Goal: Task Accomplishment & Management: Manage account settings

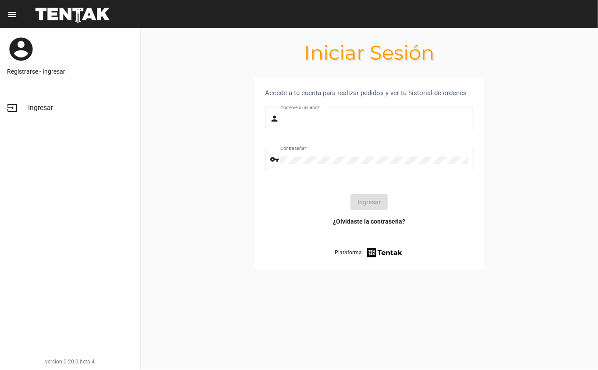
type input "[EMAIL_ADDRESS][DOMAIN_NAME]"
click at [358, 206] on button "Ingresar" at bounding box center [368, 202] width 37 height 16
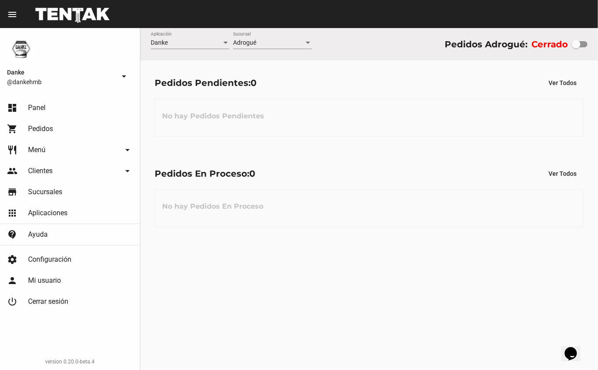
click at [38, 148] on span "Menú" at bounding box center [37, 149] width 18 height 9
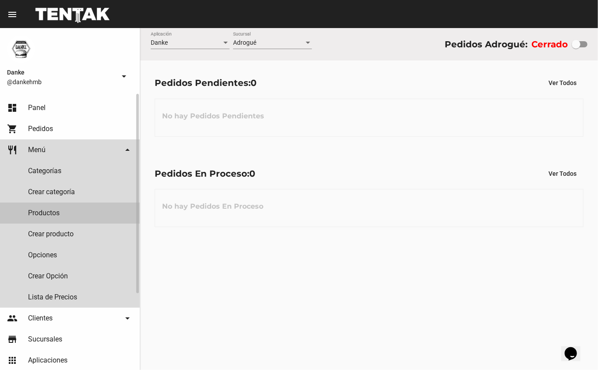
click at [44, 215] on link "Productos" at bounding box center [70, 212] width 140 height 21
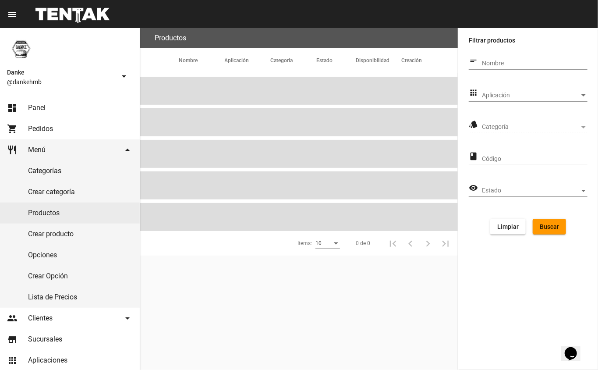
click at [568, 95] on span "Aplicación" at bounding box center [531, 95] width 98 height 7
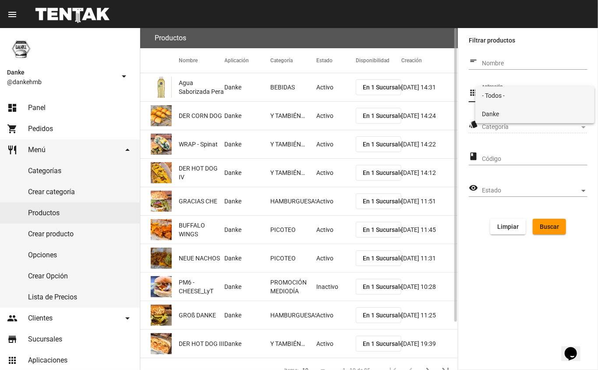
click at [539, 118] on span "Danke" at bounding box center [535, 114] width 106 height 18
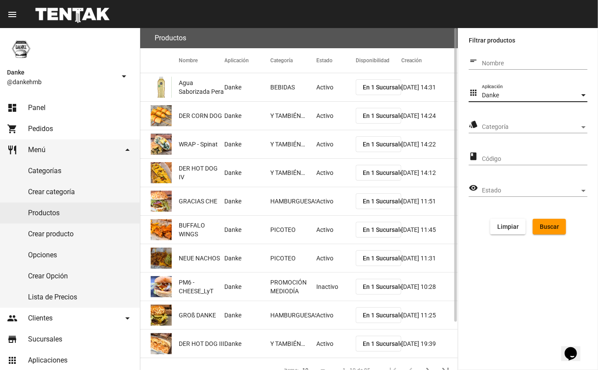
click at [558, 127] on span "Categoría" at bounding box center [531, 126] width 98 height 7
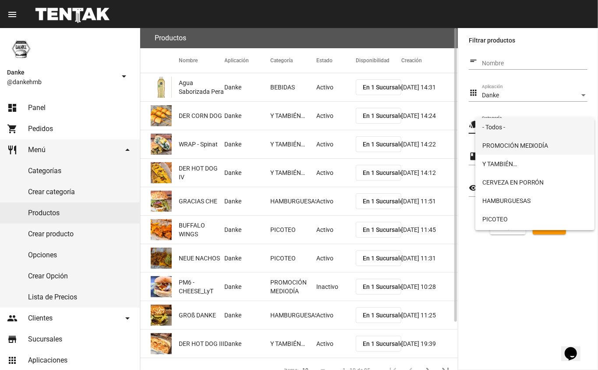
click at [541, 148] on span "PROMOCIÓN MEDIODÍA" at bounding box center [535, 145] width 106 height 18
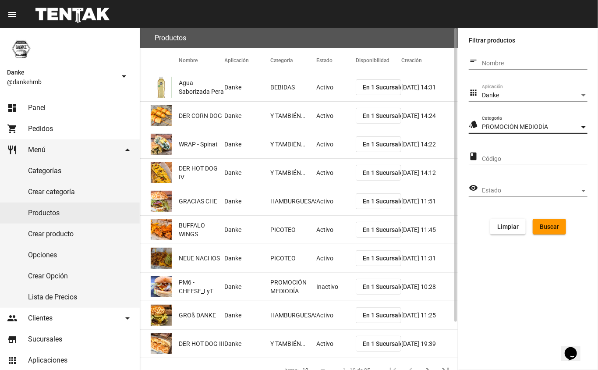
click at [555, 230] on button "Buscar" at bounding box center [548, 226] width 33 height 16
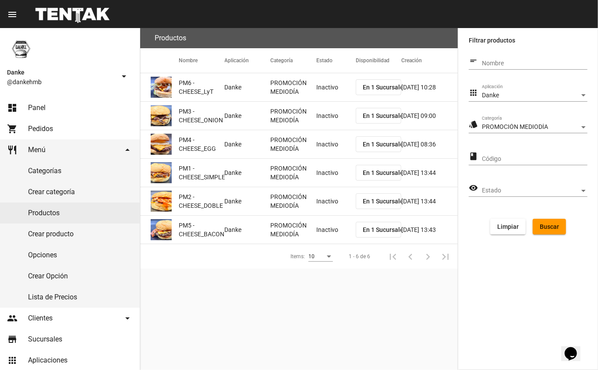
click at [321, 85] on mat-cell "Inactivo" at bounding box center [335, 87] width 39 height 28
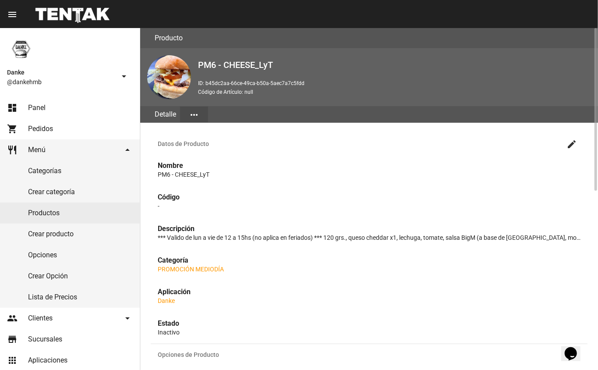
click at [570, 146] on mat-icon "create" at bounding box center [571, 144] width 11 height 11
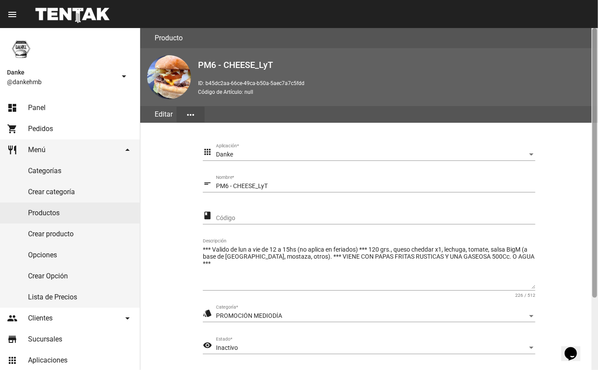
click at [591, 319] on div at bounding box center [594, 199] width 7 height 342
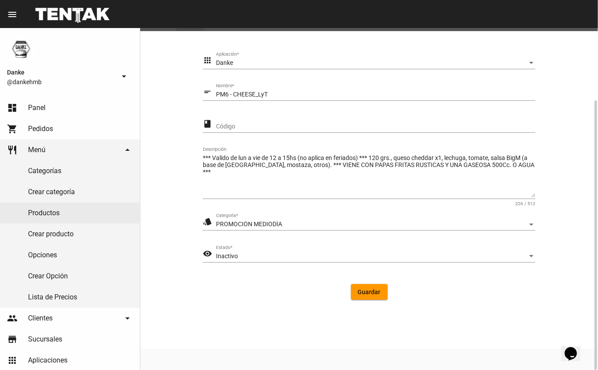
click at [228, 257] on span "Inactivo" at bounding box center [227, 255] width 22 height 7
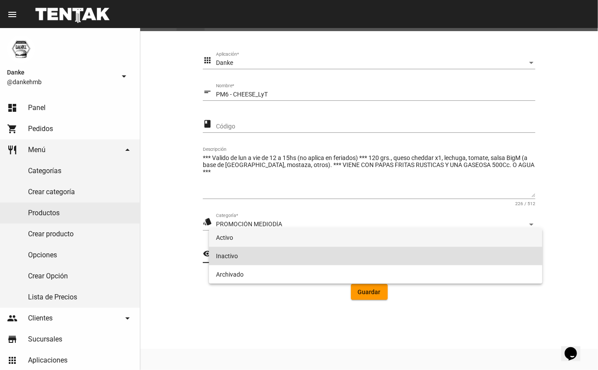
click at [221, 239] on span "Activo" at bounding box center [376, 237] width 320 height 18
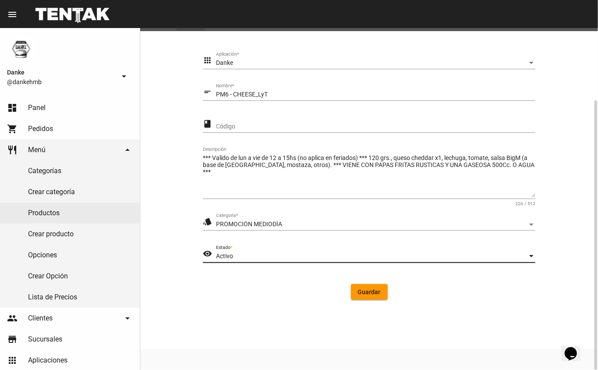
click at [366, 295] on span "Guardar" at bounding box center [369, 291] width 23 height 7
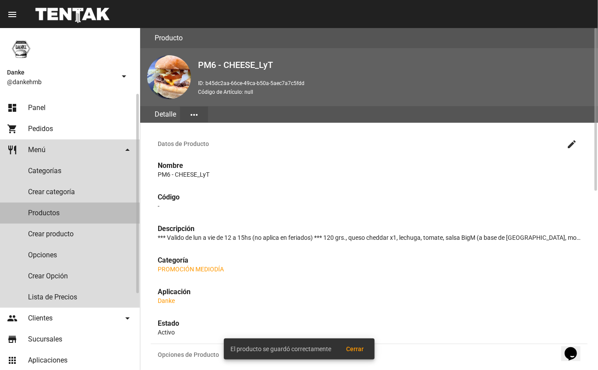
click at [46, 215] on link "Productos" at bounding box center [70, 212] width 140 height 21
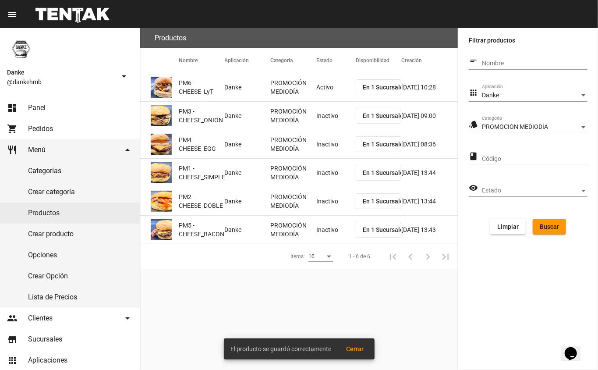
click at [330, 122] on mat-cell "Inactivo" at bounding box center [335, 116] width 39 height 28
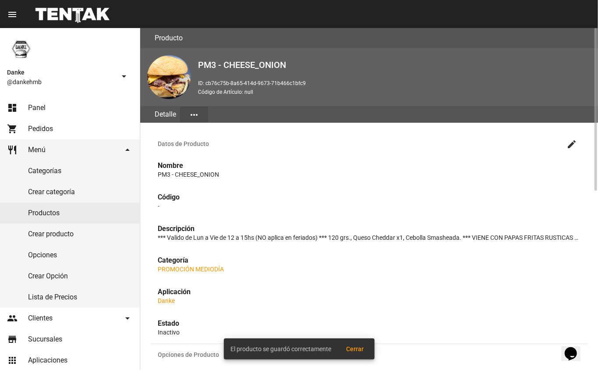
click at [572, 142] on mat-icon "create" at bounding box center [571, 144] width 11 height 11
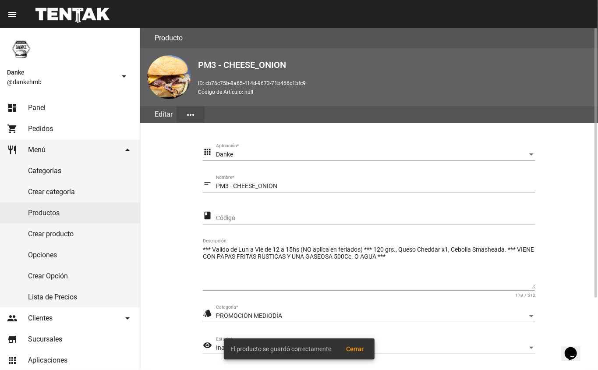
click at [580, 310] on section "apps Danke Aplicación * short_text PM3 - CHEESE_ONION Nombre * class Código ***…" at bounding box center [369, 271] width 437 height 276
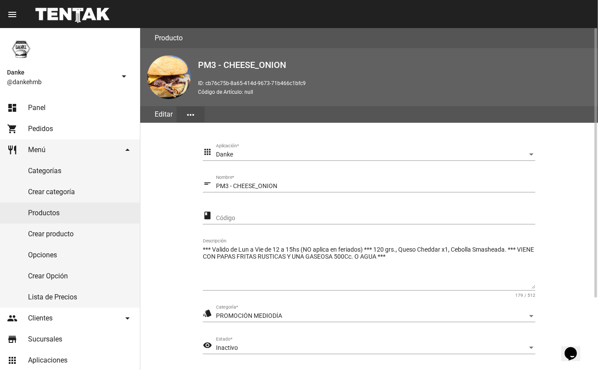
click at [221, 348] on span "Inactivo" at bounding box center [227, 347] width 22 height 7
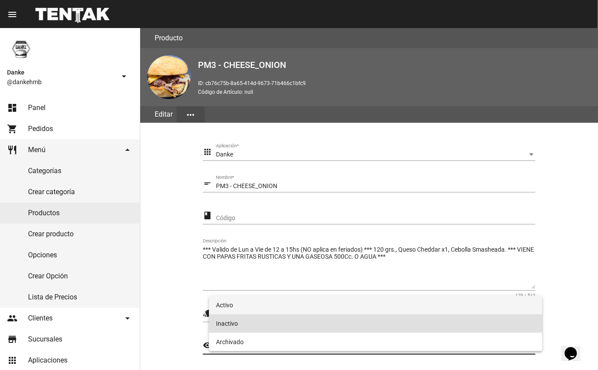
click at [225, 307] on span "Activo" at bounding box center [376, 305] width 320 height 18
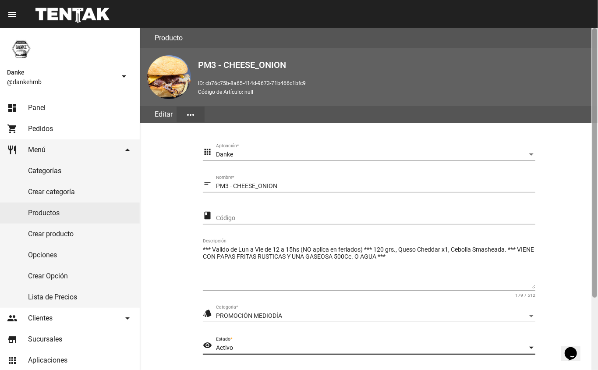
click at [591, 302] on div at bounding box center [594, 199] width 7 height 342
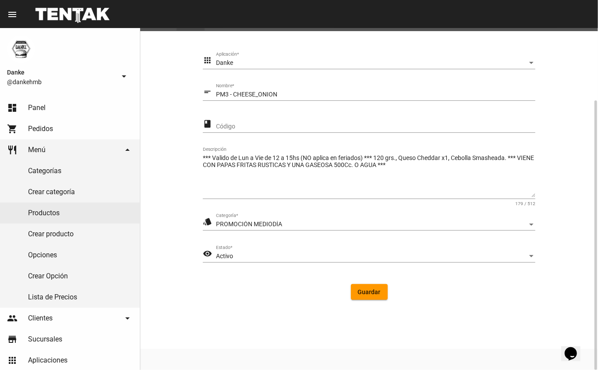
click at [362, 293] on span "Guardar" at bounding box center [369, 291] width 23 height 7
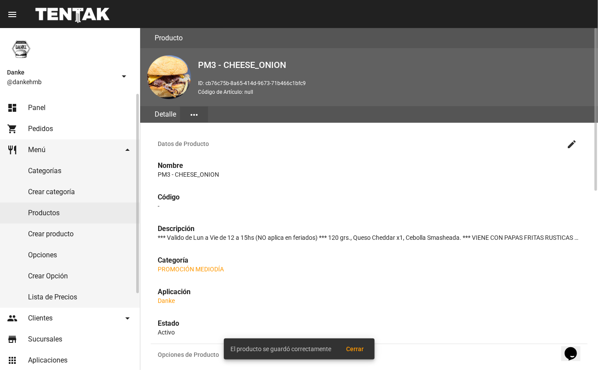
click at [46, 213] on link "Productos" at bounding box center [70, 212] width 140 height 21
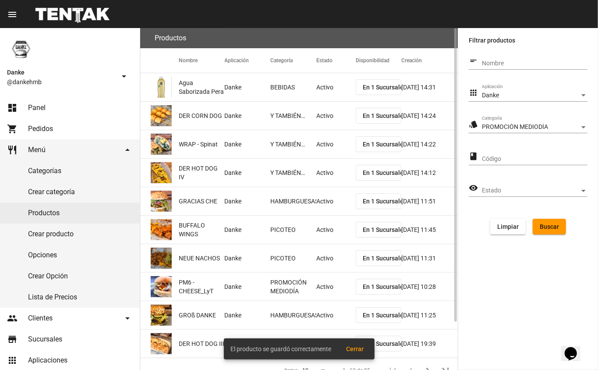
click at [543, 225] on span "Buscar" at bounding box center [548, 226] width 19 height 7
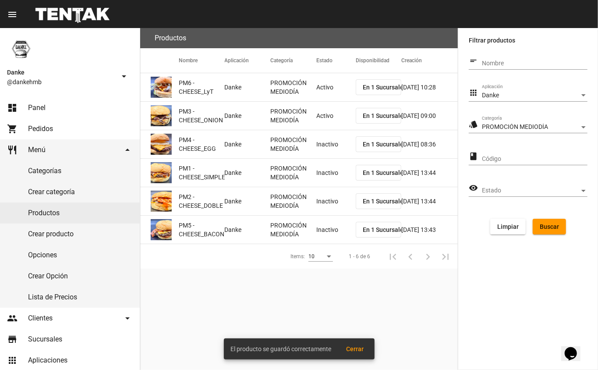
click at [323, 135] on mat-cell "Inactivo" at bounding box center [335, 144] width 39 height 28
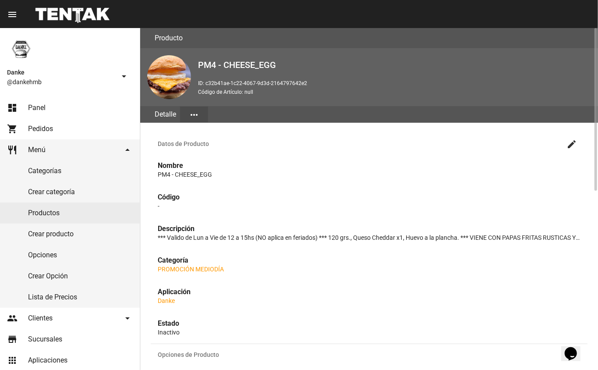
click at [572, 143] on mat-icon "create" at bounding box center [571, 144] width 11 height 11
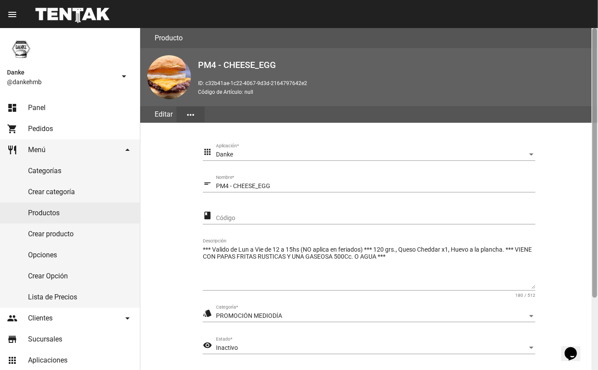
click at [593, 329] on div at bounding box center [594, 199] width 7 height 342
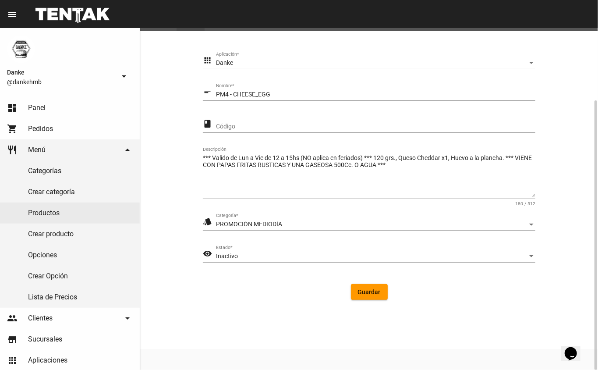
click at [289, 255] on div "Inactivo" at bounding box center [371, 256] width 311 height 7
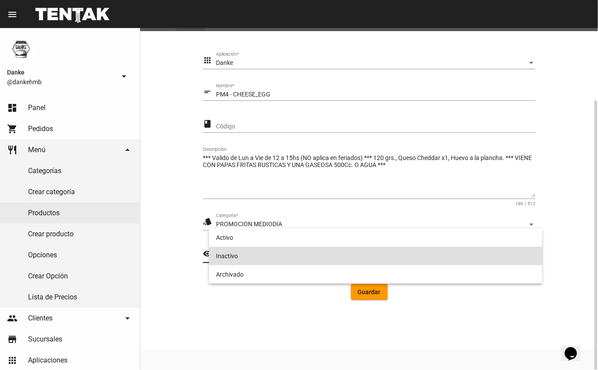
click at [292, 249] on span "Inactivo" at bounding box center [376, 256] width 320 height 18
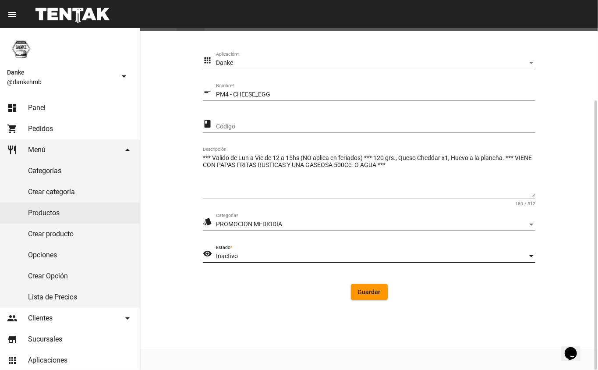
click at [328, 257] on div "Inactivo" at bounding box center [371, 256] width 311 height 7
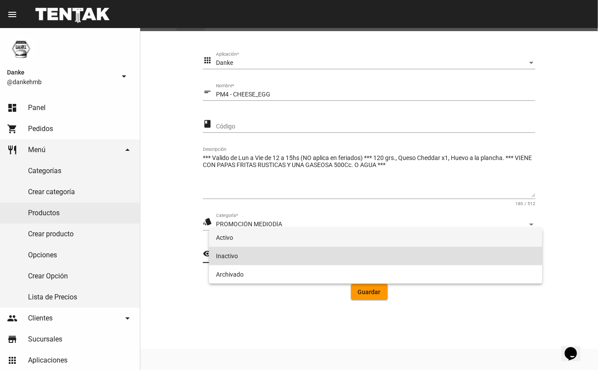
click at [281, 241] on span "Activo" at bounding box center [376, 237] width 320 height 18
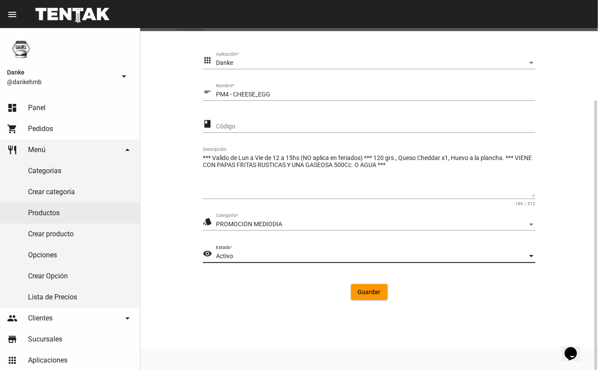
click at [361, 292] on span "Guardar" at bounding box center [369, 291] width 23 height 7
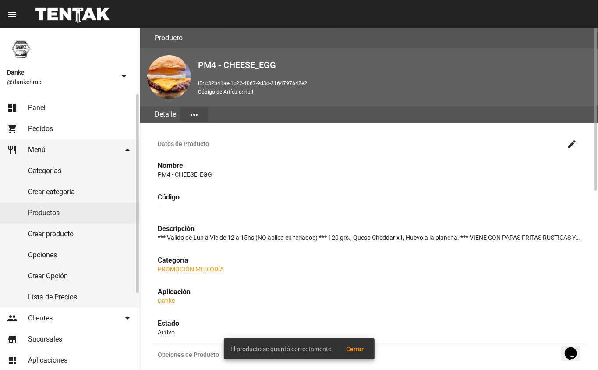
click at [42, 212] on link "Productos" at bounding box center [70, 212] width 140 height 21
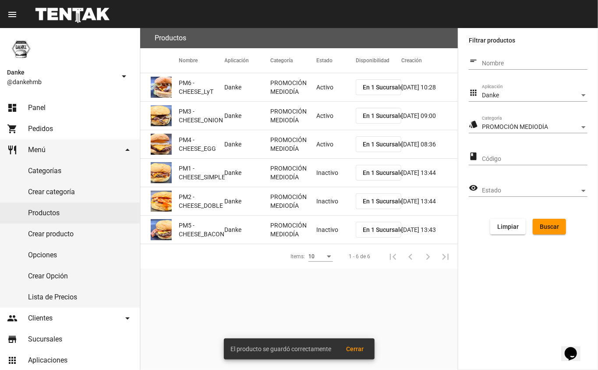
click at [321, 174] on mat-cell "Inactivo" at bounding box center [335, 173] width 39 height 28
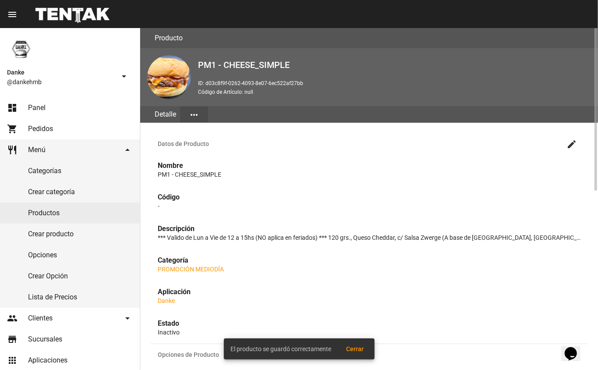
click at [571, 146] on mat-icon "create" at bounding box center [571, 144] width 11 height 11
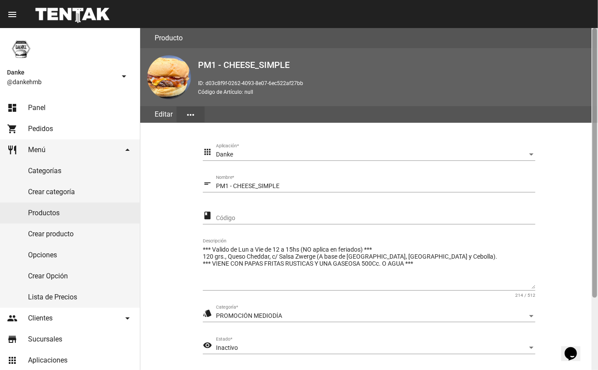
click at [593, 329] on div at bounding box center [594, 199] width 7 height 342
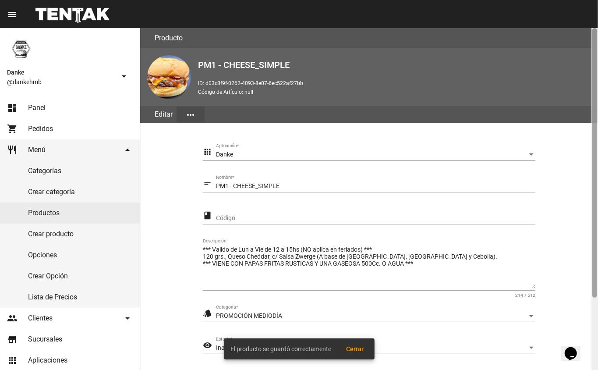
scroll to position [92, 0]
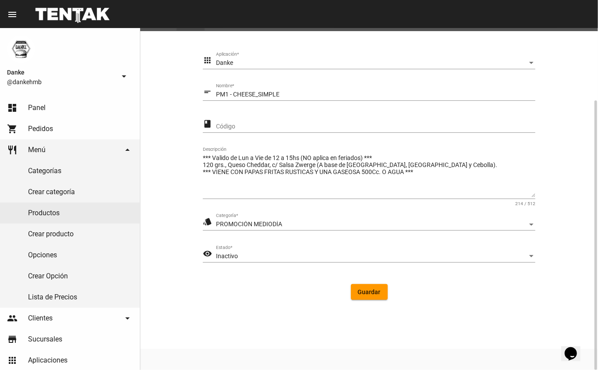
click at [252, 256] on div "Inactivo" at bounding box center [371, 256] width 311 height 7
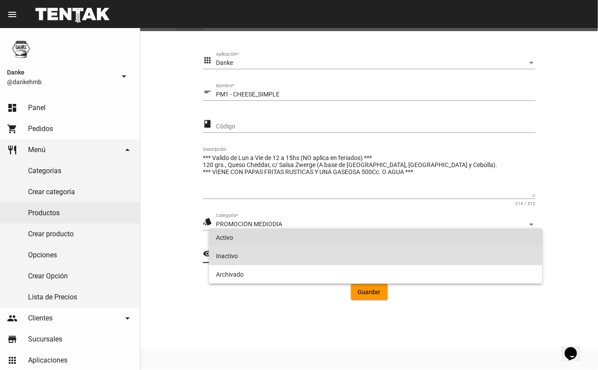
click at [266, 242] on span "Activo" at bounding box center [376, 237] width 320 height 18
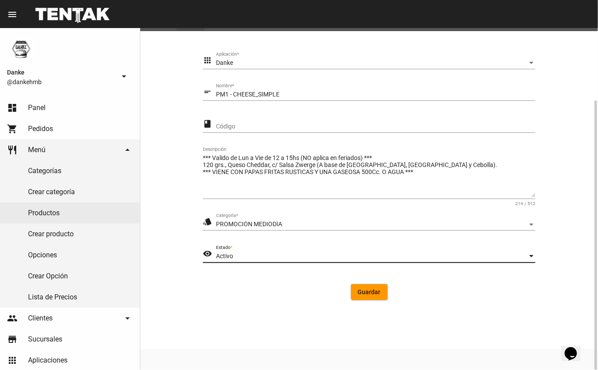
click at [358, 294] on span "Guardar" at bounding box center [369, 291] width 23 height 7
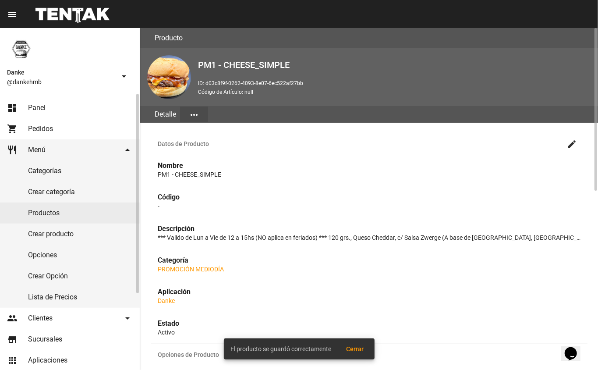
click at [38, 215] on link "Productos" at bounding box center [70, 212] width 140 height 21
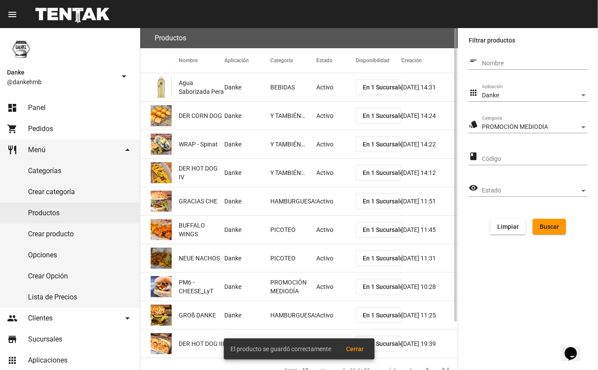
click at [545, 225] on span "Buscar" at bounding box center [548, 226] width 19 height 7
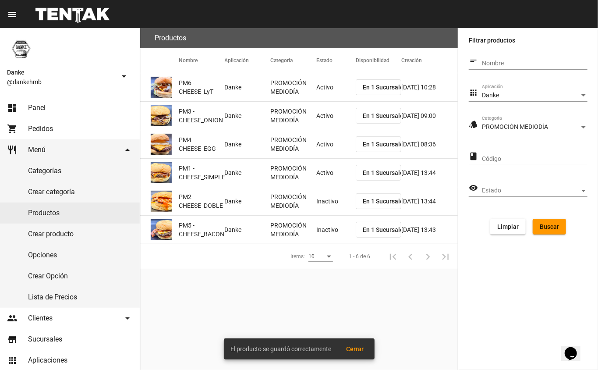
click at [334, 198] on mat-cell "Inactivo" at bounding box center [335, 201] width 39 height 28
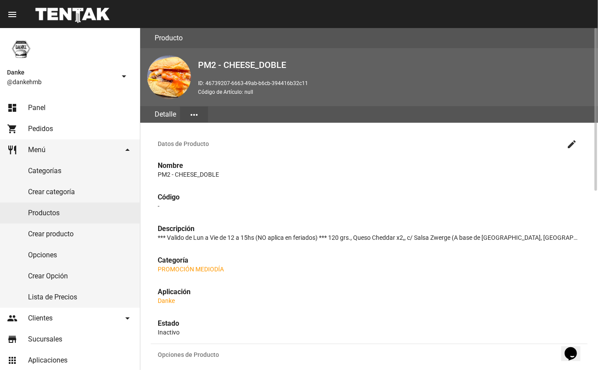
click at [571, 145] on mat-icon "create" at bounding box center [571, 144] width 11 height 11
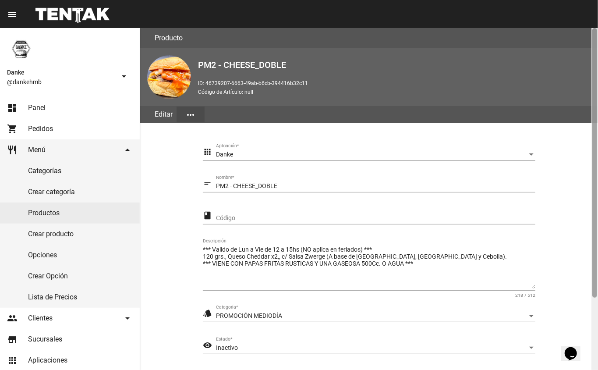
click at [593, 332] on div at bounding box center [594, 199] width 7 height 342
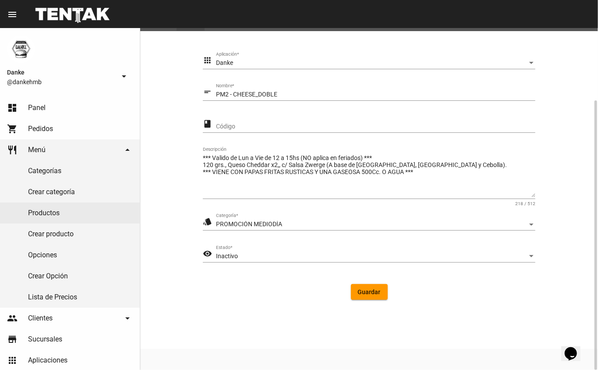
click at [264, 257] on div "Inactivo" at bounding box center [371, 256] width 311 height 7
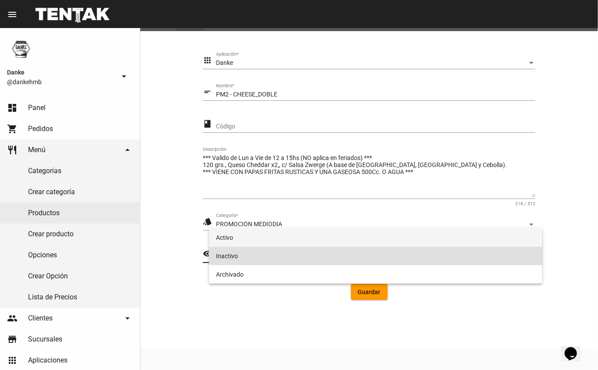
click at [216, 237] on span "Activo" at bounding box center [376, 237] width 320 height 18
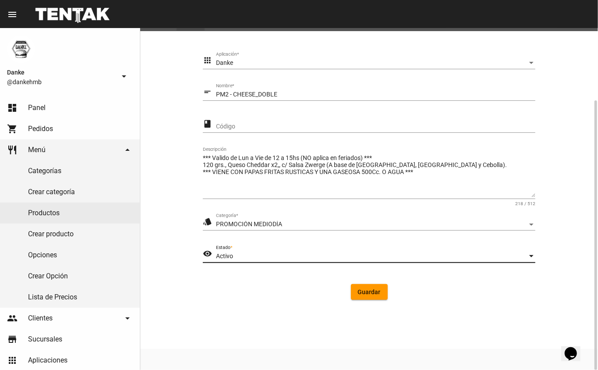
click at [376, 296] on button "Guardar" at bounding box center [369, 292] width 37 height 16
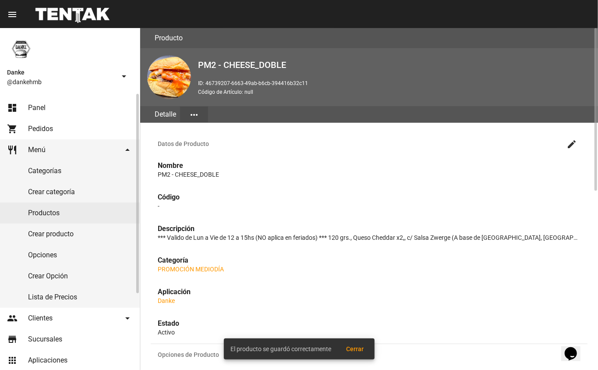
click at [40, 215] on link "Productos" at bounding box center [70, 212] width 140 height 21
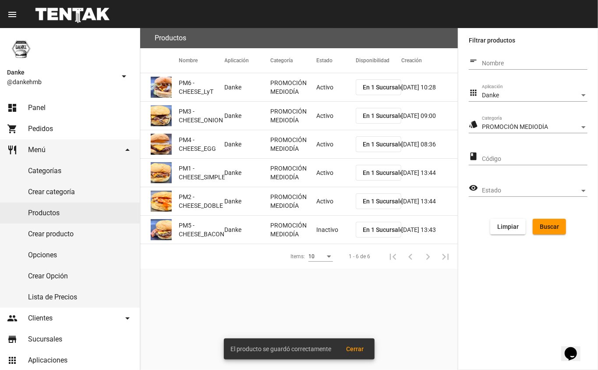
click at [335, 226] on mat-cell "Inactivo" at bounding box center [335, 229] width 39 height 28
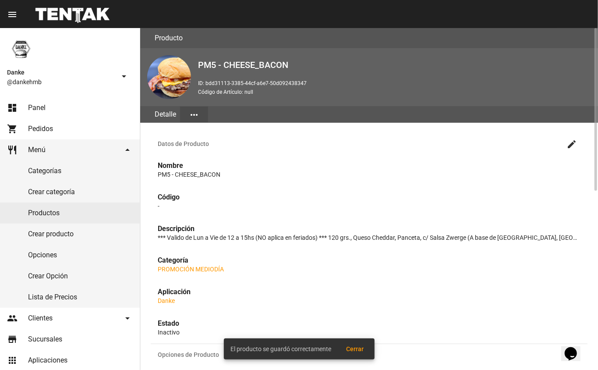
click at [570, 142] on mat-icon "create" at bounding box center [571, 144] width 11 height 11
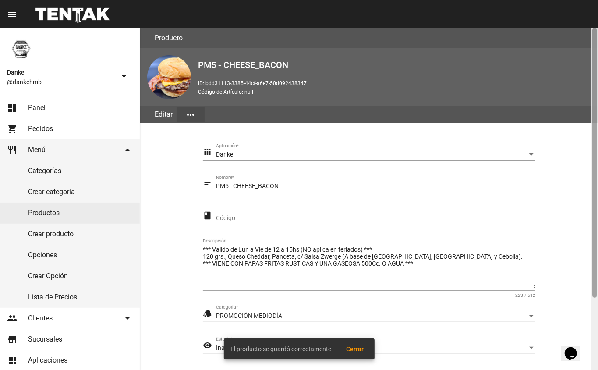
click at [594, 321] on div at bounding box center [594, 199] width 7 height 342
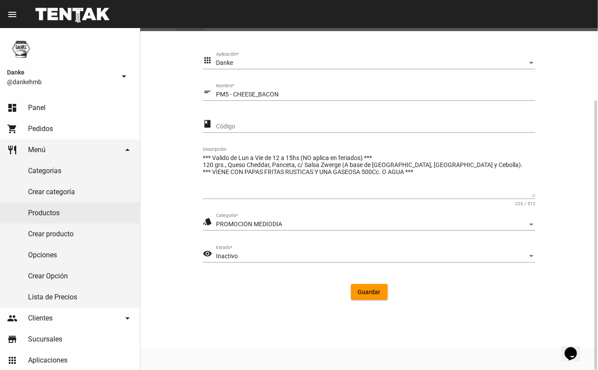
click at [227, 257] on span "Inactivo" at bounding box center [227, 255] width 22 height 7
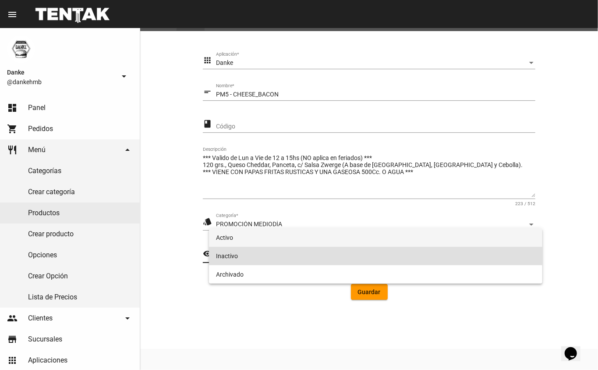
click at [216, 239] on span "Activo" at bounding box center [376, 237] width 320 height 18
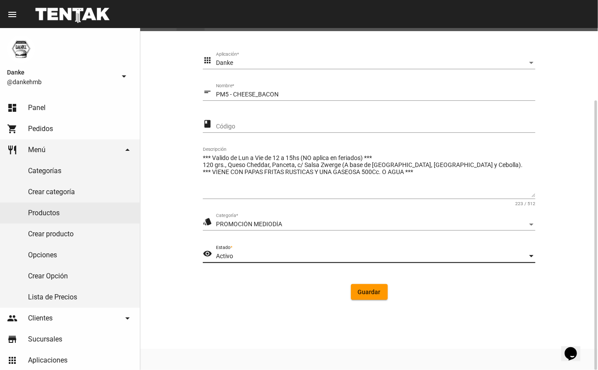
click at [371, 291] on span "Guardar" at bounding box center [369, 291] width 23 height 7
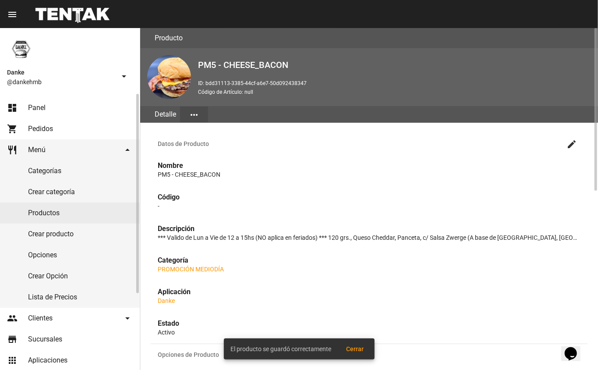
click at [18, 106] on link "dashboard Panel" at bounding box center [70, 107] width 140 height 21
